Goal: Information Seeking & Learning: Understand process/instructions

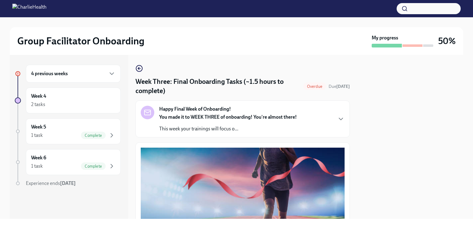
click at [48, 73] on h6 "4 previous weeks" at bounding box center [49, 73] width 37 height 7
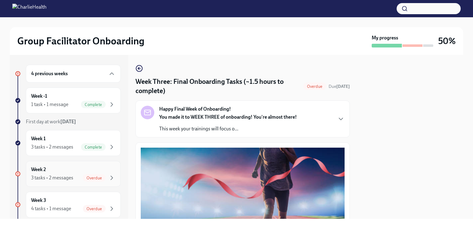
click at [61, 170] on div "Week 2 3 tasks • 2 messages Overdue" at bounding box center [73, 173] width 84 height 15
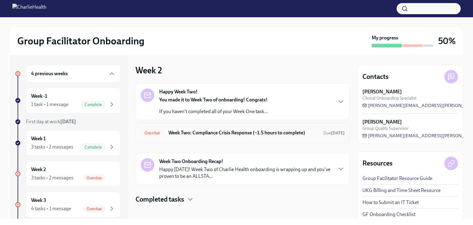
click at [278, 136] on h6 "Week Two: Compliance Crisis Response (~1.5 hours to complete)" at bounding box center [243, 132] width 150 height 7
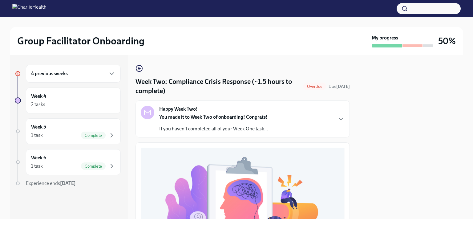
click at [307, 86] on span "Overdue" at bounding box center [314, 86] width 23 height 5
click at [337, 118] on icon "button" at bounding box center [340, 118] width 7 height 7
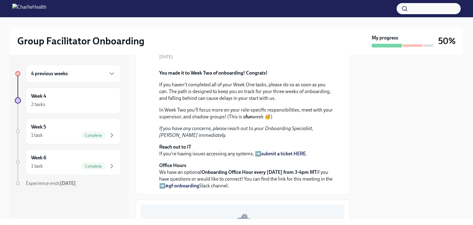
scroll to position [62, 0]
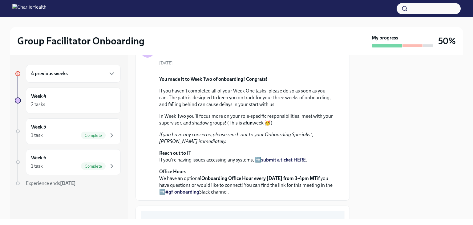
click at [67, 75] on h6 "4 previous weeks" at bounding box center [49, 73] width 37 height 7
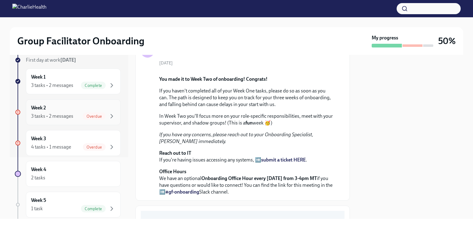
click at [83, 117] on span "Overdue" at bounding box center [94, 116] width 23 height 5
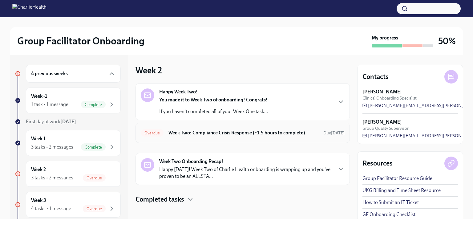
click at [253, 135] on h6 "Week Two: Compliance Crisis Response (~1.5 hours to complete)" at bounding box center [243, 132] width 150 height 7
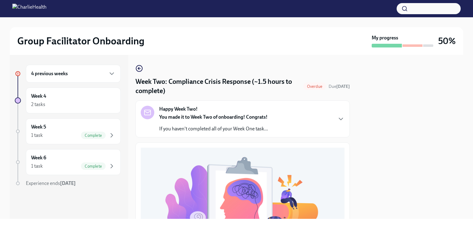
scroll to position [185, 0]
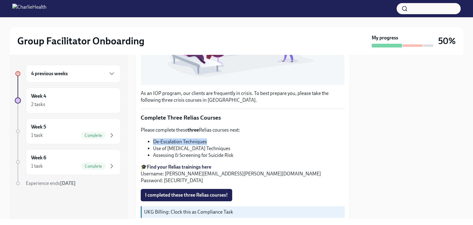
drag, startPoint x: 185, startPoint y: 141, endPoint x: 153, endPoint y: 139, distance: 32.4
click at [153, 139] on ul "De-Escalation Techniques Use of [MEDICAL_DATA] Techniques Assessing & Screening…" at bounding box center [243, 148] width 204 height 20
copy li "De-Escalation Techniques"
drag, startPoint x: 232, startPoint y: 146, endPoint x: 154, endPoint y: 146, distance: 77.8
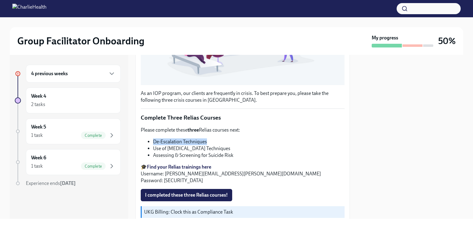
click at [154, 146] on li "Use of [MEDICAL_DATA] Techniques" at bounding box center [248, 148] width 191 height 7
copy li "Use of [MEDICAL_DATA] Techniques"
